Goal: Task Accomplishment & Management: Use online tool/utility

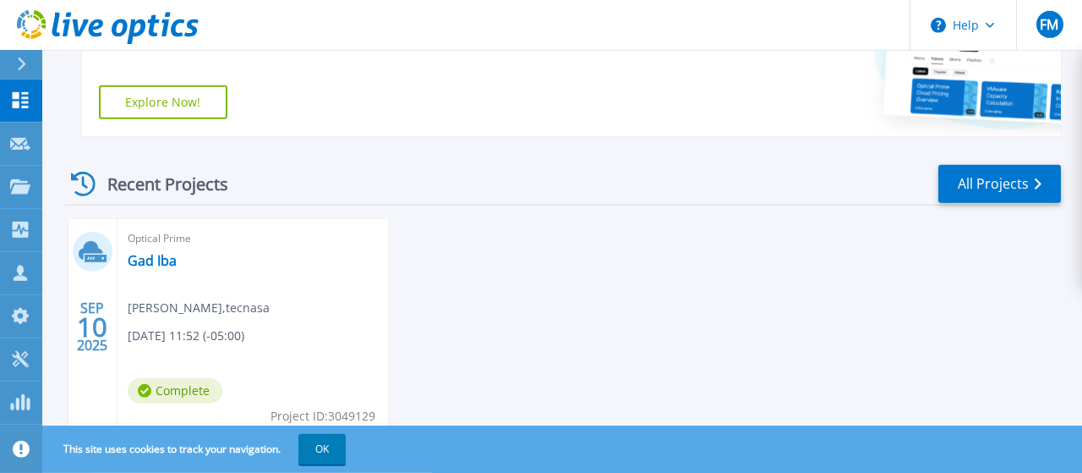
scroll to position [495, 0]
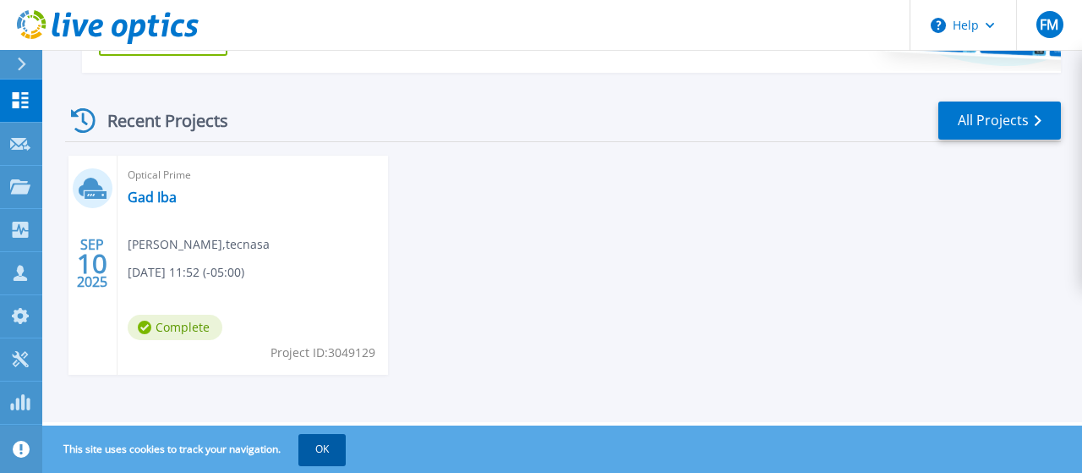
click at [329, 444] on button "OK" at bounding box center [321, 449] width 47 height 30
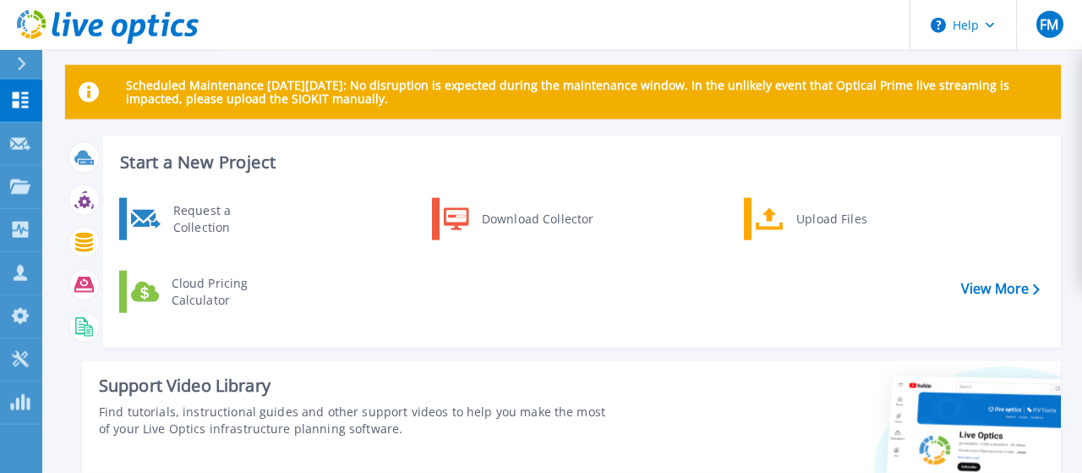
scroll to position [0, 0]
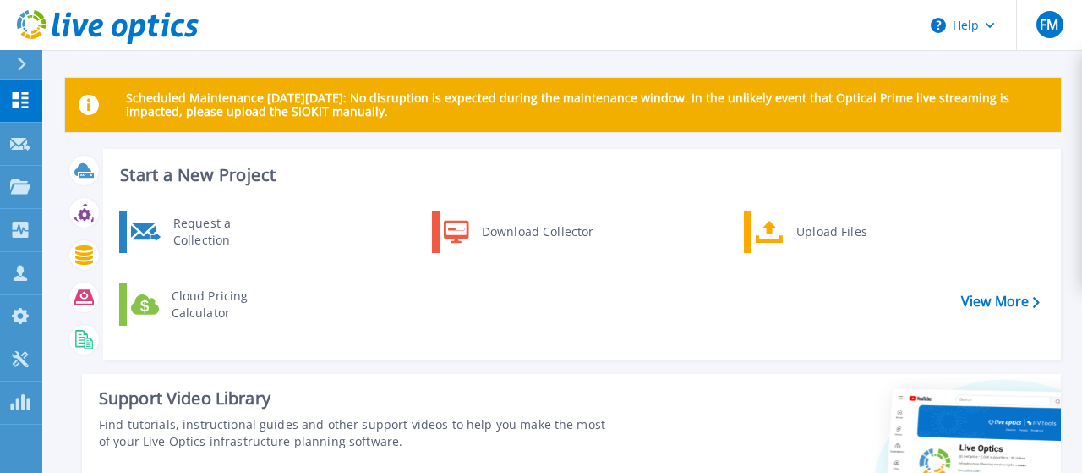
drag, startPoint x: 183, startPoint y: 116, endPoint x: 168, endPoint y: 107, distance: 17.4
click at [173, 111] on p "Scheduled Maintenance on Monday 22nd September: No disruption is expected durin…" at bounding box center [587, 104] width 922 height 27
click at [28, 91] on link "Dashboard Dashboard" at bounding box center [21, 100] width 42 height 43
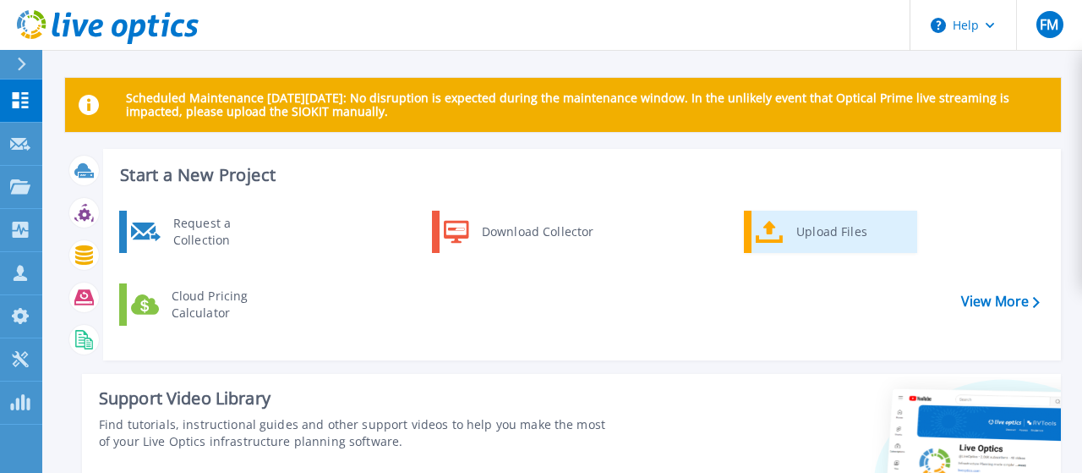
click at [837, 227] on div "Upload Files" at bounding box center [850, 232] width 125 height 34
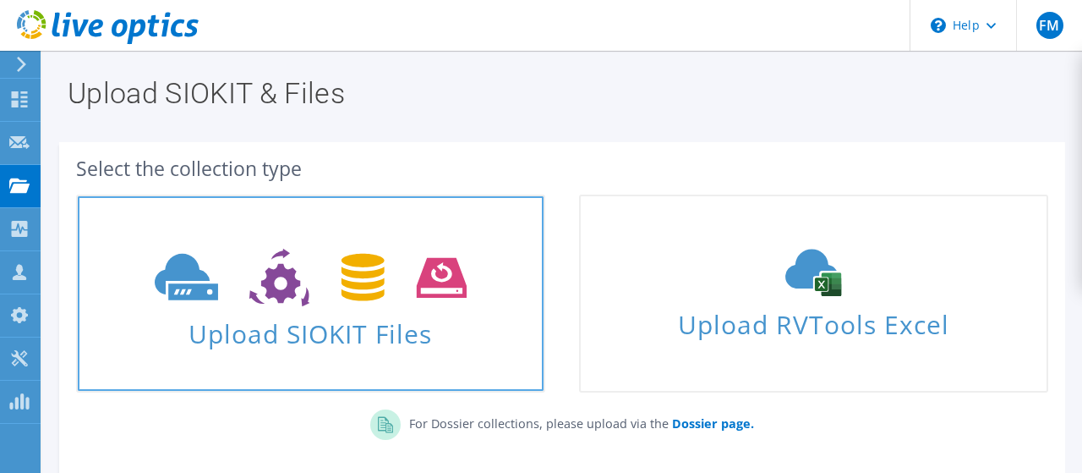
click at [372, 290] on icon at bounding box center [311, 278] width 312 height 58
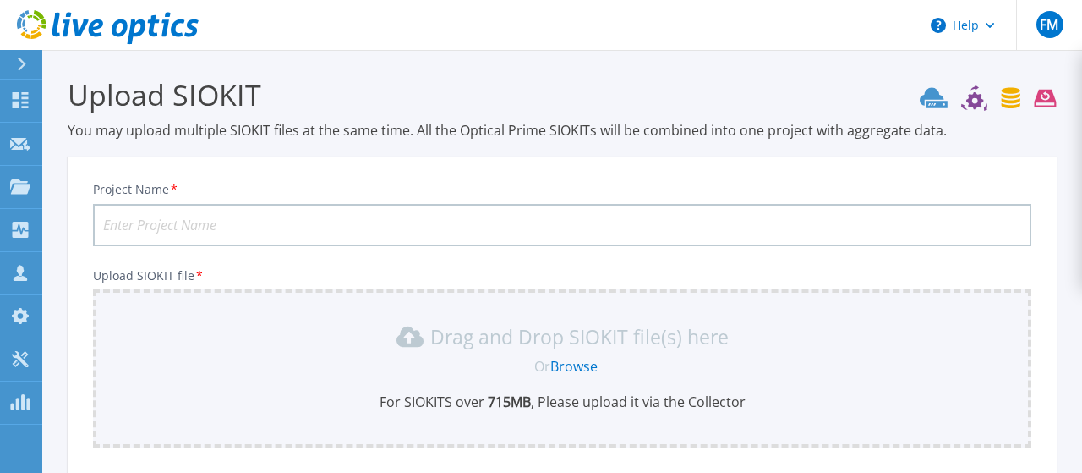
click at [264, 230] on input "Project Name *" at bounding box center [562, 225] width 938 height 42
type input "mavesa"
click at [474, 335] on p "Drag and Drop SIOKIT file(s) here" at bounding box center [579, 336] width 298 height 17
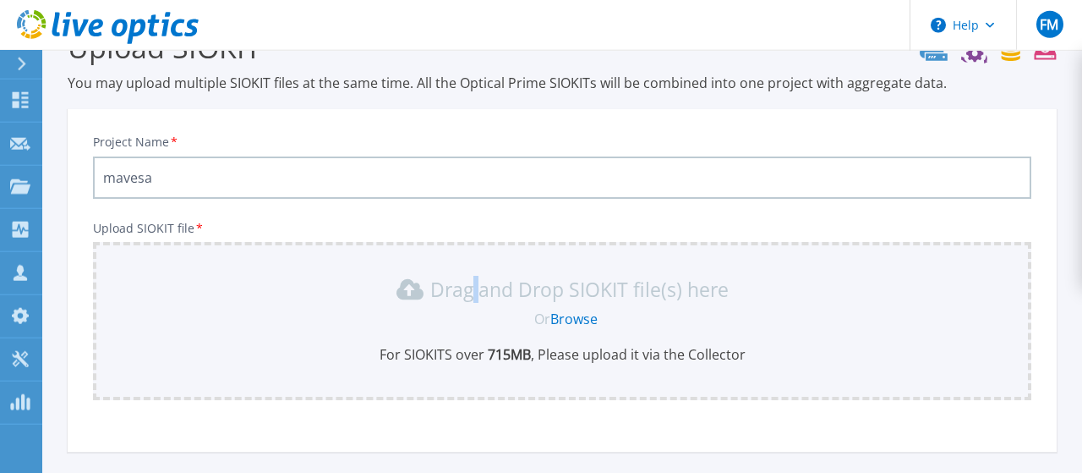
scroll to position [88, 0]
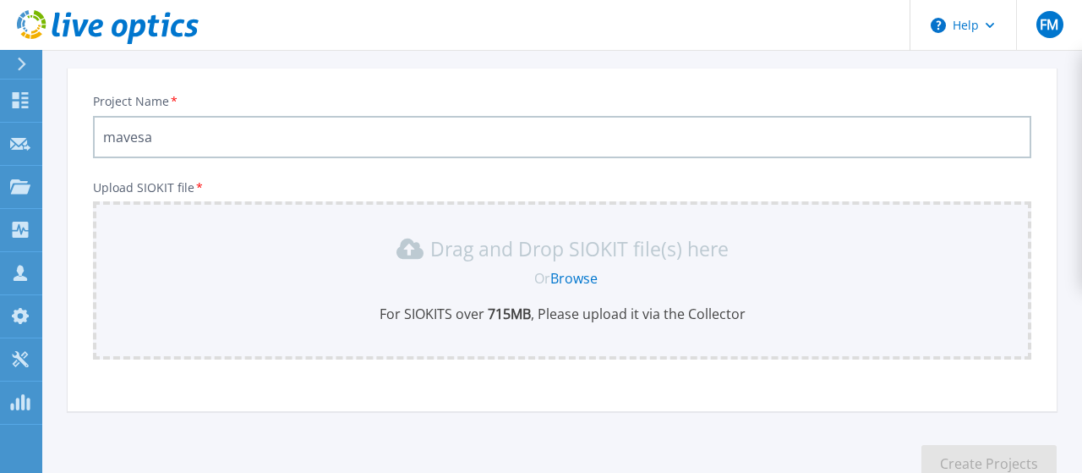
click at [564, 270] on link "Browse" at bounding box center [573, 278] width 47 height 19
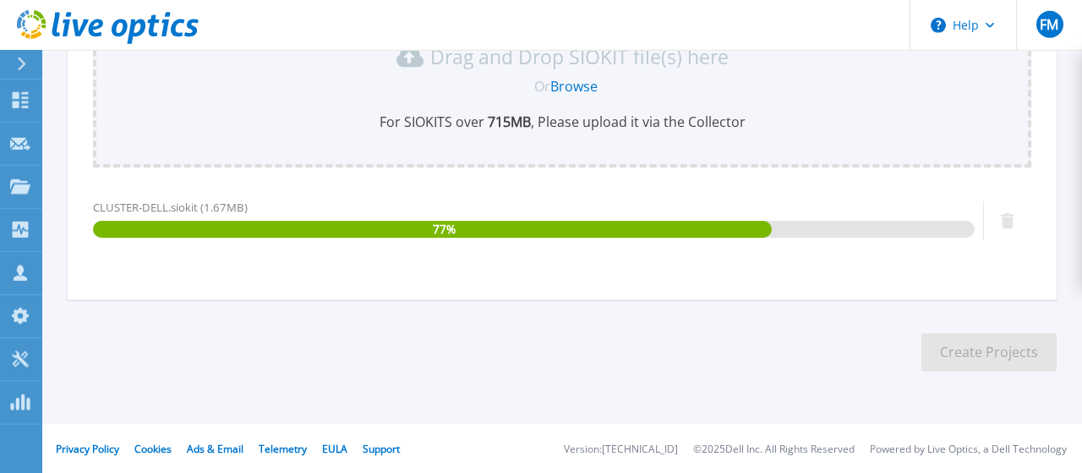
scroll to position [281, 0]
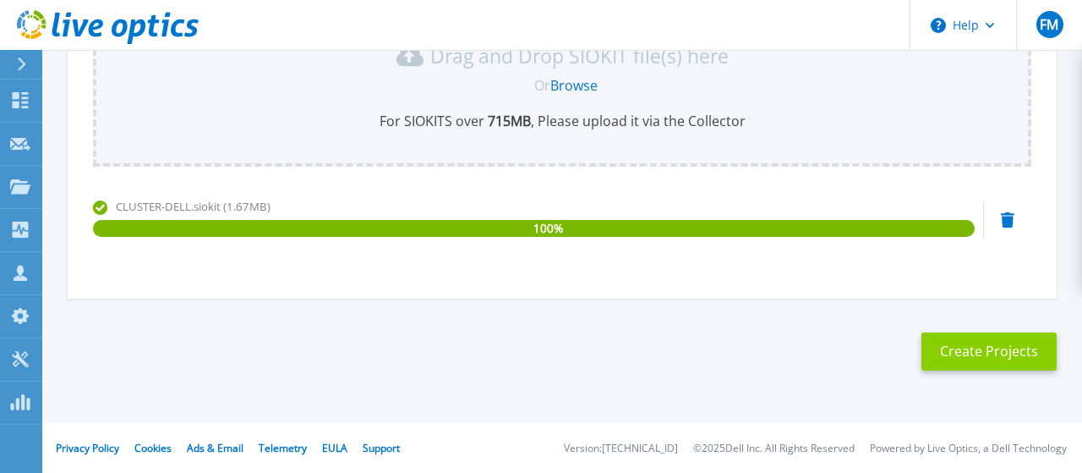
click at [978, 345] on button "Create Projects" at bounding box center [989, 351] width 135 height 38
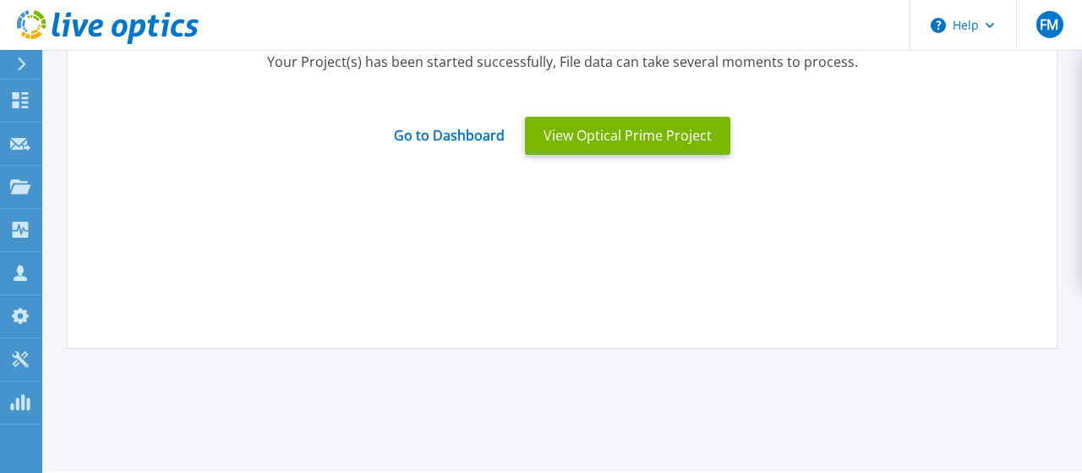
scroll to position [0, 0]
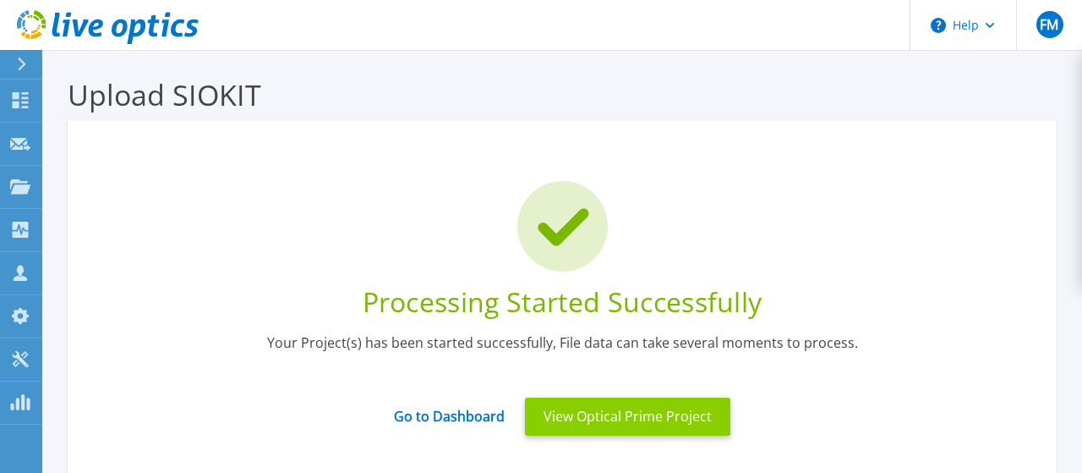
click at [583, 415] on button "View Optical Prime Project" at bounding box center [627, 416] width 205 height 38
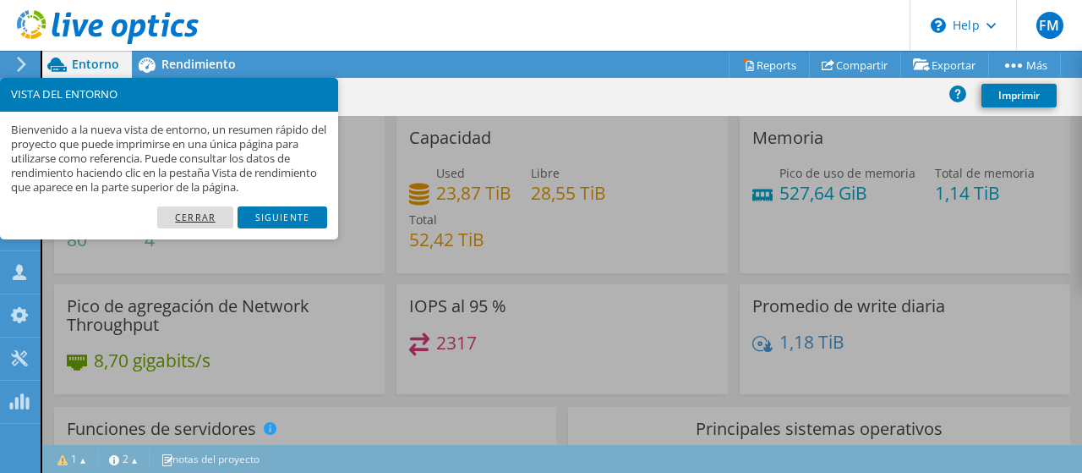
click at [209, 219] on link "Cerrar" at bounding box center [195, 217] width 76 height 22
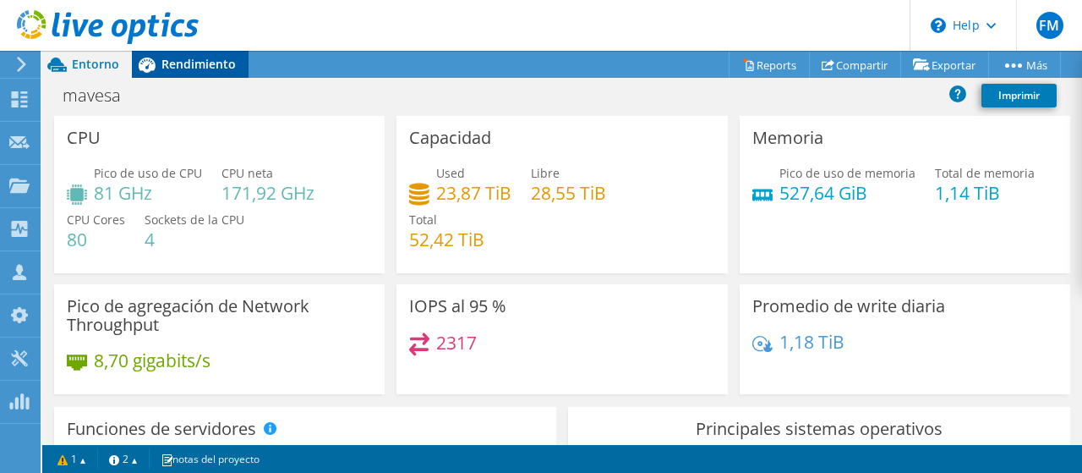
click at [161, 70] on span "Rendimiento" at bounding box center [198, 64] width 74 height 16
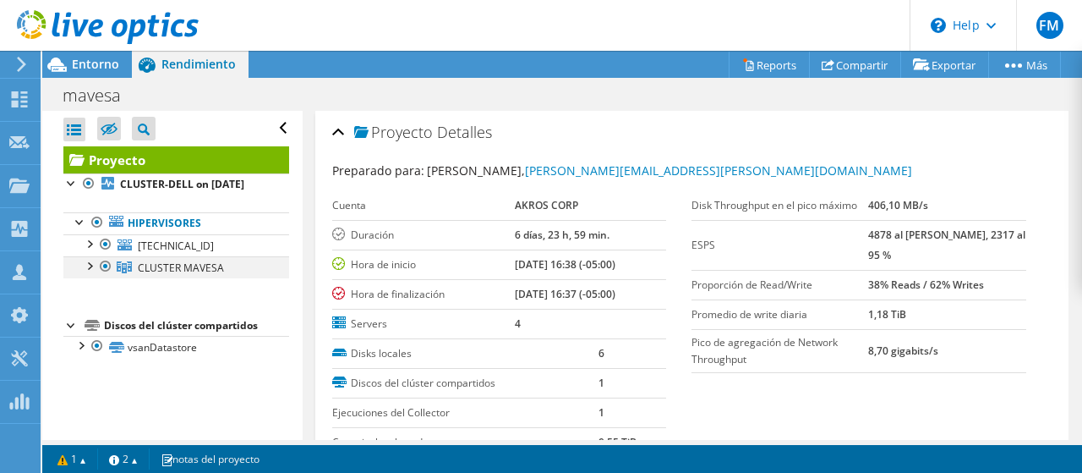
click at [87, 264] on div at bounding box center [88, 264] width 17 height 17
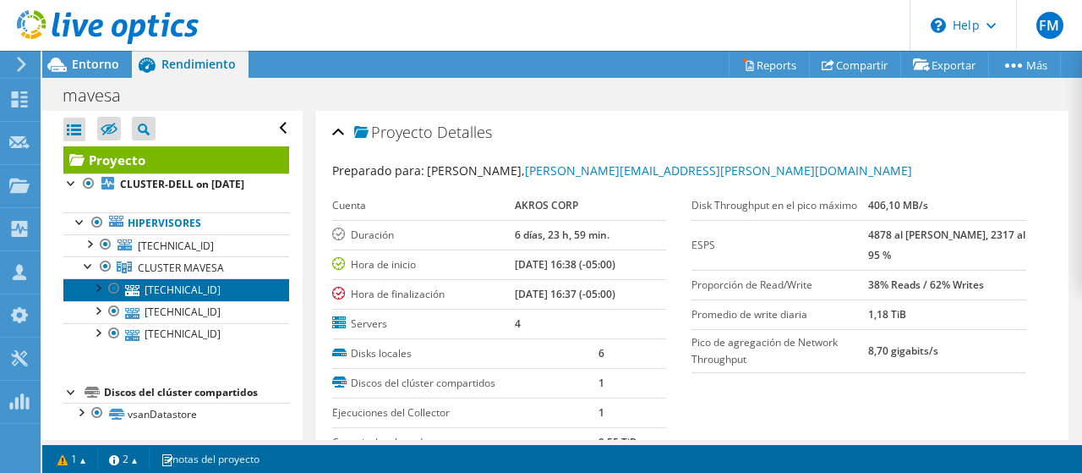
click at [183, 292] on link "[TECHNICAL_ID]" at bounding box center [176, 289] width 226 height 22
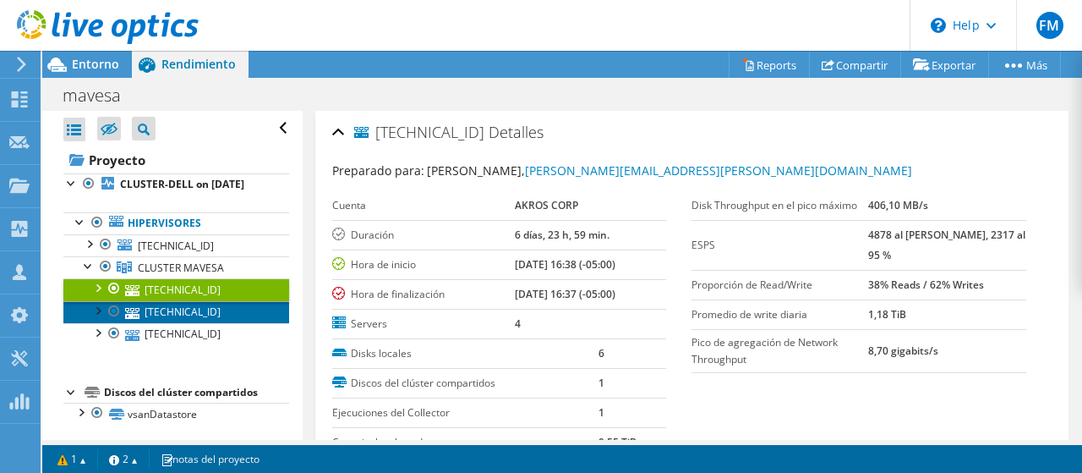
click at [183, 304] on link "[TECHNICAL_ID]" at bounding box center [176, 312] width 226 height 22
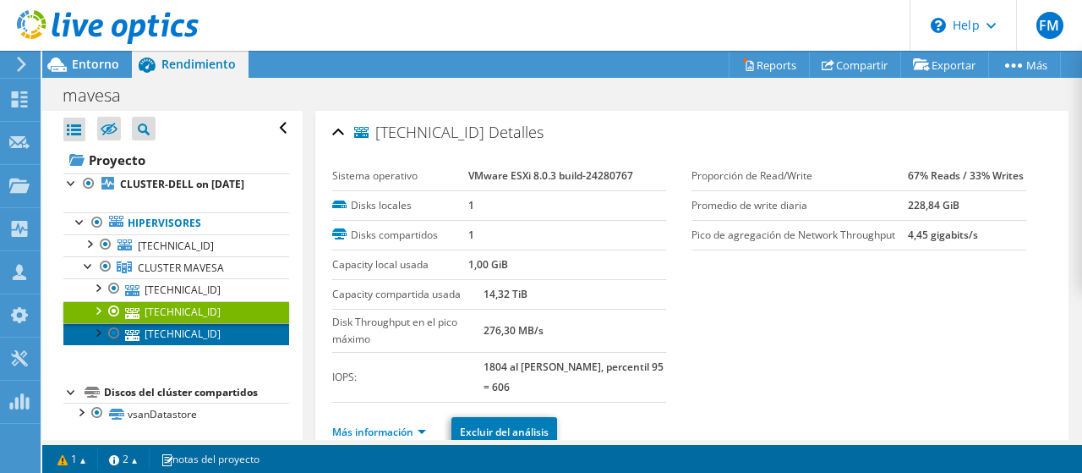
click at [187, 326] on link "[TECHNICAL_ID]" at bounding box center [176, 334] width 226 height 22
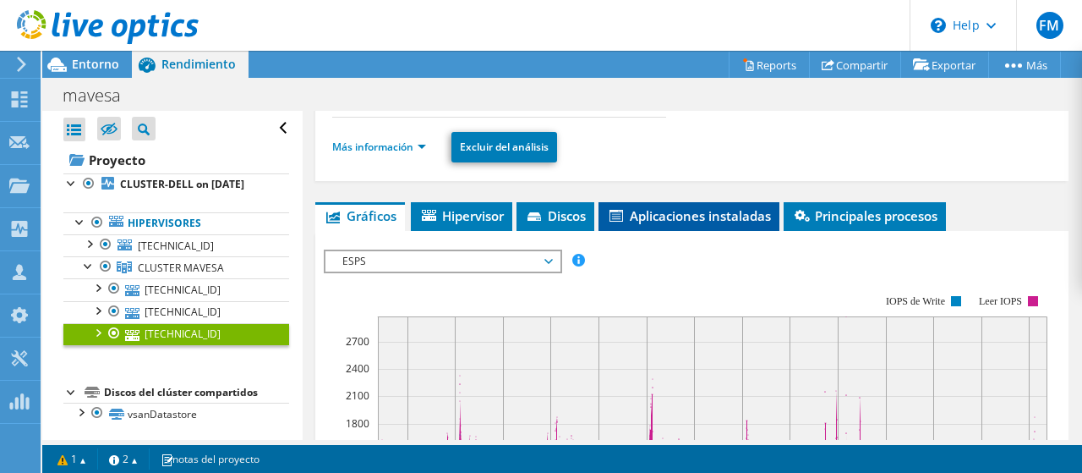
scroll to position [325, 0]
